Goal: Check status: Check status

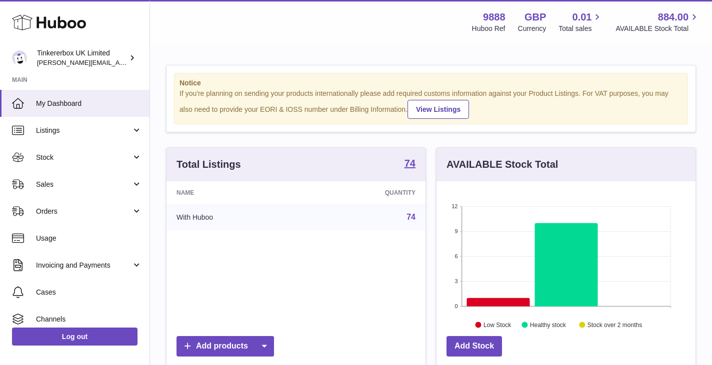
scroll to position [156, 259]
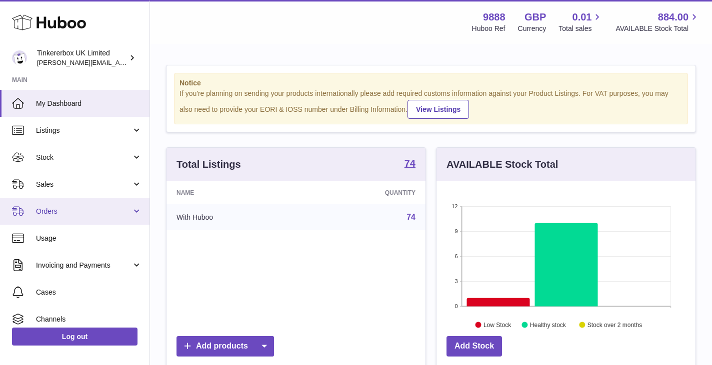
click at [84, 214] on span "Orders" at bounding box center [83, 211] width 95 height 9
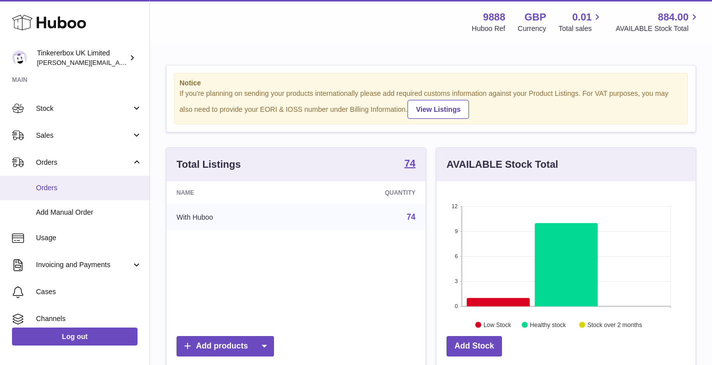
scroll to position [58, 0]
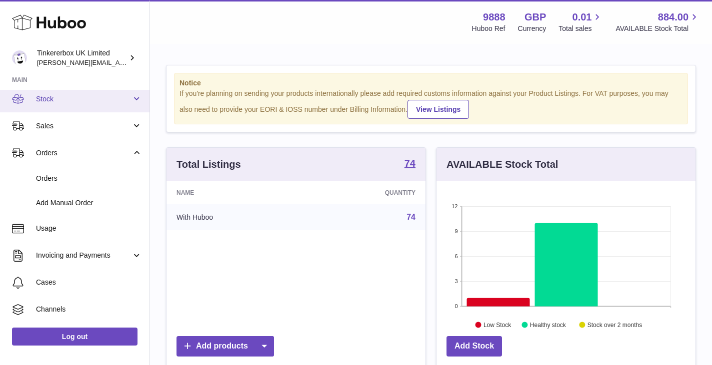
click at [115, 104] on link "Stock" at bounding box center [74, 98] width 149 height 27
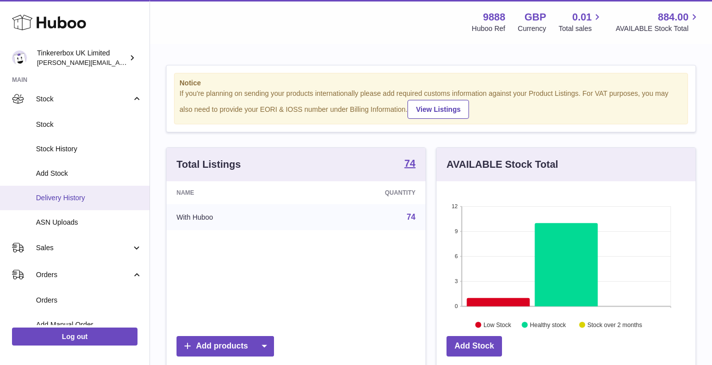
click at [78, 195] on span "Delivery History" at bounding box center [89, 197] width 106 height 9
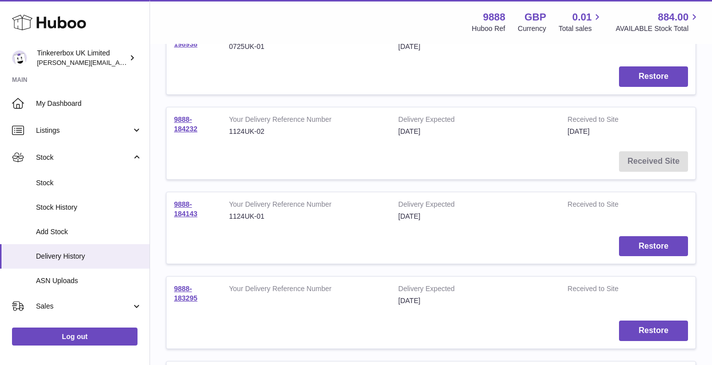
scroll to position [336, 0]
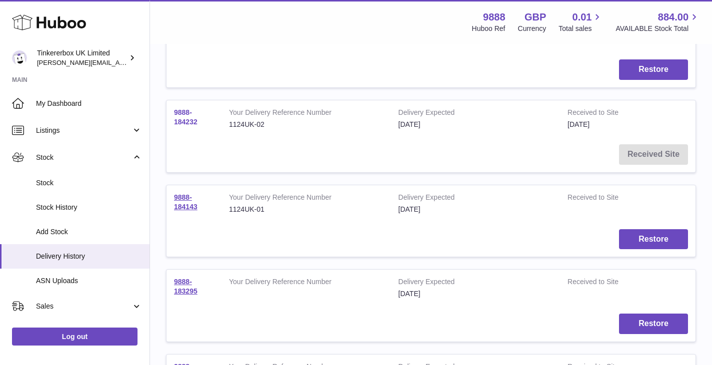
click at [189, 125] on link "9888-184232" at bounding box center [185, 116] width 23 height 17
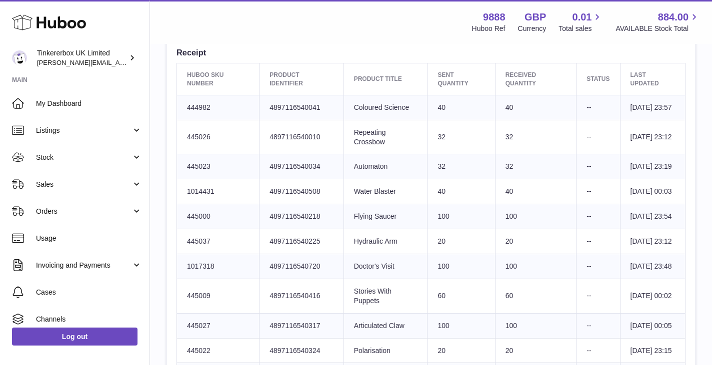
scroll to position [376, 0]
